Goal: Find specific page/section: Find specific page/section

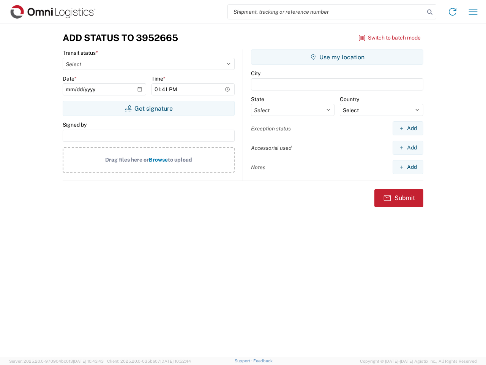
click at [326, 12] on input "search" at bounding box center [326, 12] width 197 height 14
click at [430, 12] on icon at bounding box center [430, 12] width 11 height 11
click at [453, 12] on icon at bounding box center [453, 12] width 12 height 12
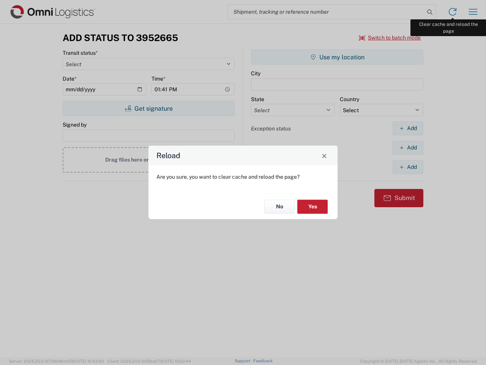
click at [474, 12] on div "Reload Are you sure, you want to clear cache and reload the page? No Yes" at bounding box center [243, 182] width 486 height 365
click at [390, 38] on div "Reload Are you sure, you want to clear cache and reload the page? No Yes" at bounding box center [243, 182] width 486 height 365
click at [149, 108] on div "Reload Are you sure, you want to clear cache and reload the page? No Yes" at bounding box center [243, 182] width 486 height 365
click at [337, 57] on div "Reload Are you sure, you want to clear cache and reload the page? No Yes" at bounding box center [243, 182] width 486 height 365
click at [408, 128] on div "Reload Are you sure, you want to clear cache and reload the page? No Yes" at bounding box center [243, 182] width 486 height 365
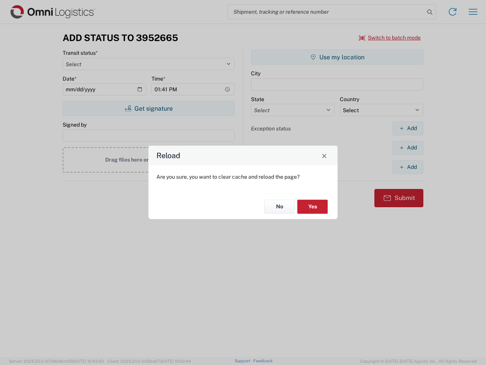
click at [408, 147] on div "Reload Are you sure, you want to clear cache and reload the page? No Yes" at bounding box center [243, 182] width 486 height 365
click at [408, 167] on div "Reload Are you sure, you want to clear cache and reload the page? No Yes" at bounding box center [243, 182] width 486 height 365
